Goal: Navigation & Orientation: Find specific page/section

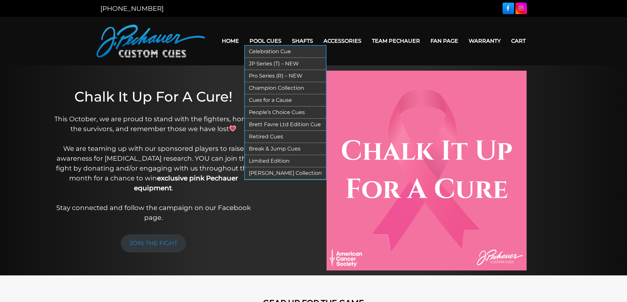
click at [275, 43] on link "Pool Cues" at bounding box center [265, 41] width 42 height 17
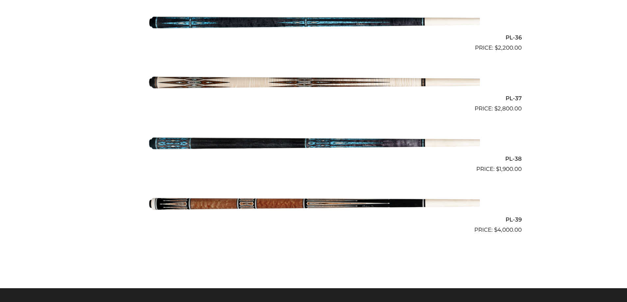
scroll to position [1809, 0]
